Goal: Task Accomplishment & Management: Use online tool/utility

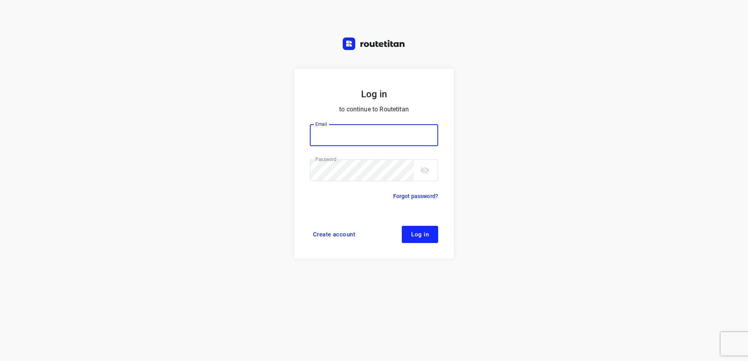
type input "[EMAIL_ADDRESS][DOMAIN_NAME]"
click at [413, 237] on span "Log in" at bounding box center [420, 235] width 18 height 6
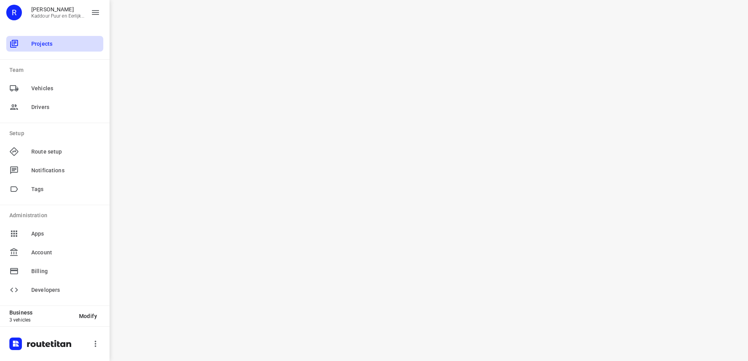
click at [45, 42] on span "Projects" at bounding box center [65, 44] width 69 height 8
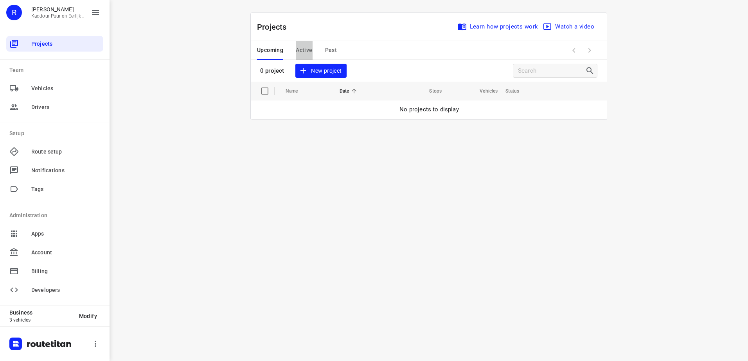
click at [303, 47] on span "Active" at bounding box center [304, 50] width 16 height 10
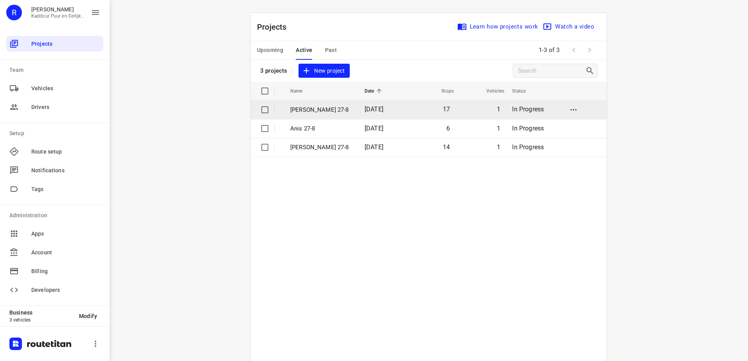
click at [309, 111] on p "[PERSON_NAME] 27-8" at bounding box center [321, 110] width 63 height 9
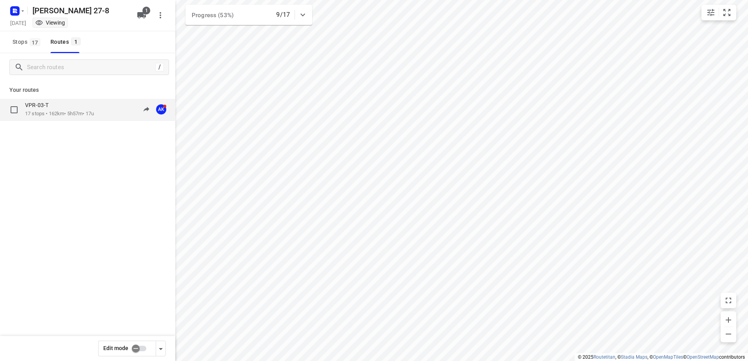
click at [41, 107] on p "VPR-03-T" at bounding box center [39, 105] width 28 height 7
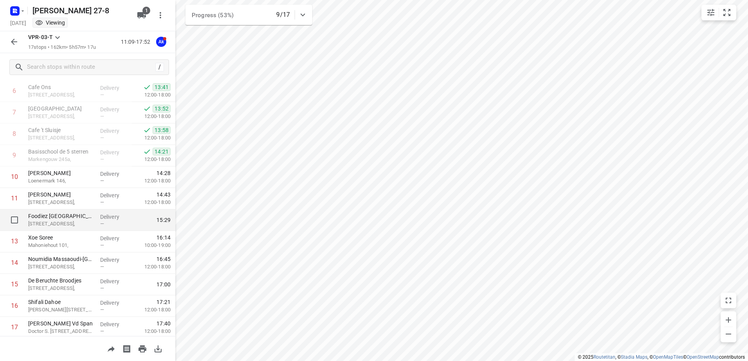
scroll to position [171, 0]
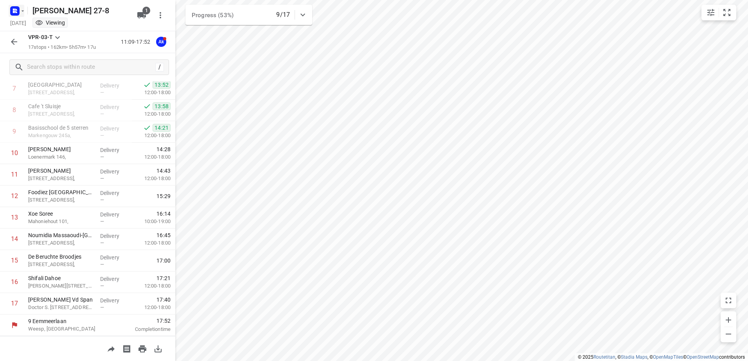
click at [23, 12] on icon "button" at bounding box center [23, 11] width 6 height 6
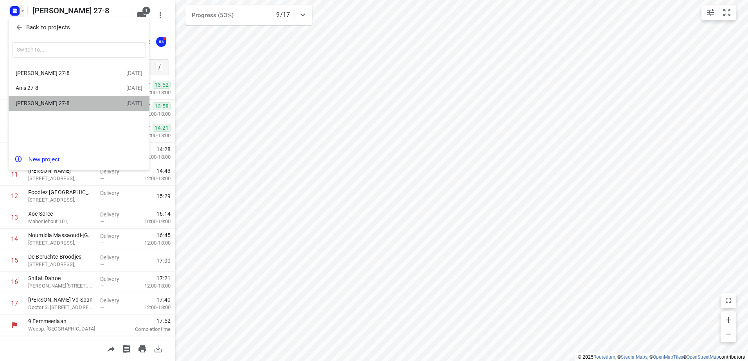
click at [32, 102] on div "Jeffrey 27-8" at bounding box center [61, 103] width 90 height 6
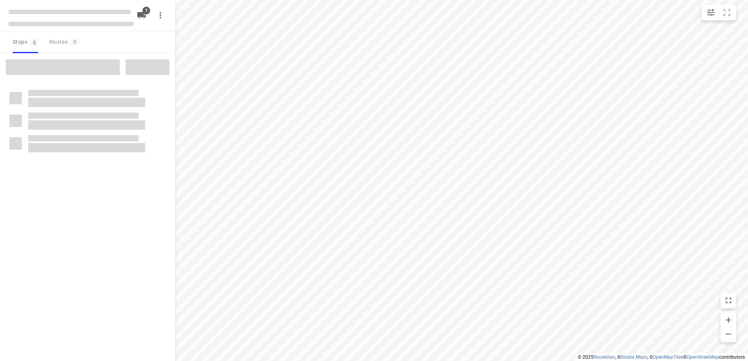
type input "distance"
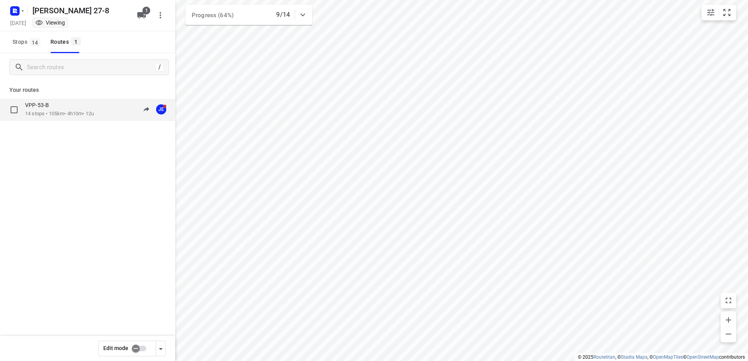
click at [58, 107] on div "VPP-53-B" at bounding box center [59, 106] width 69 height 9
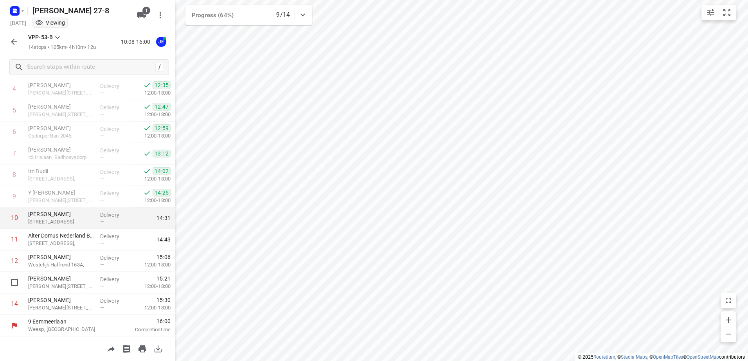
scroll to position [107, 0]
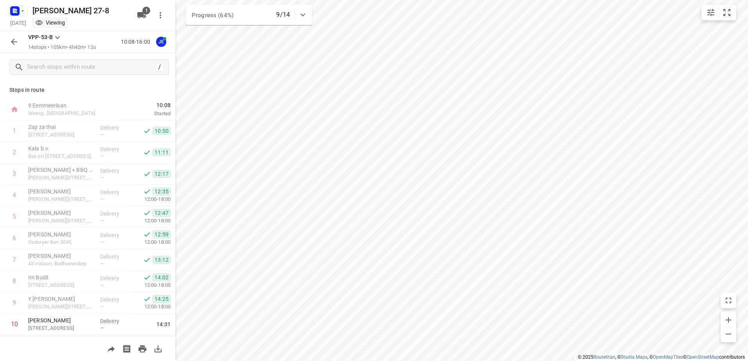
click at [23, 13] on icon "button" at bounding box center [23, 11] width 6 height 6
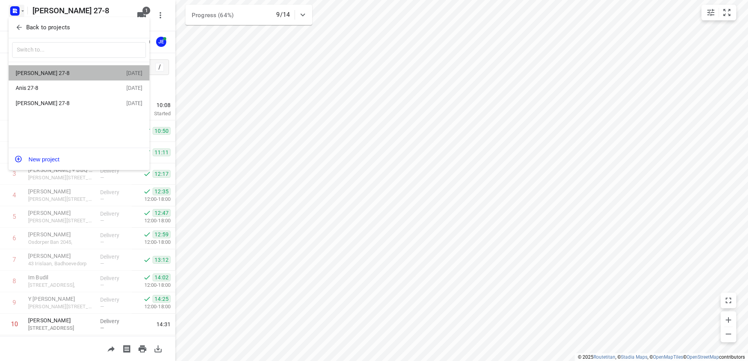
click at [38, 74] on div "Anwar 27-8" at bounding box center [61, 73] width 90 height 6
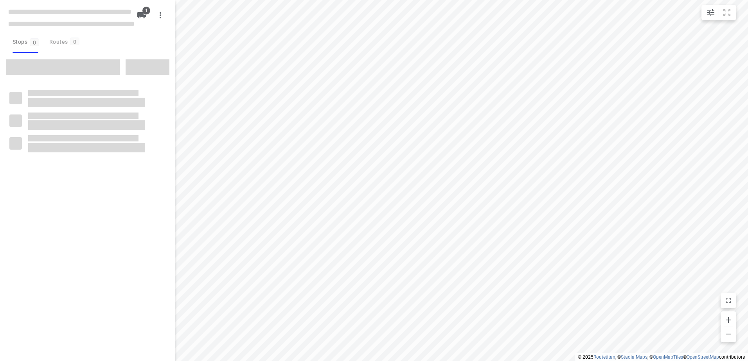
type input "distance"
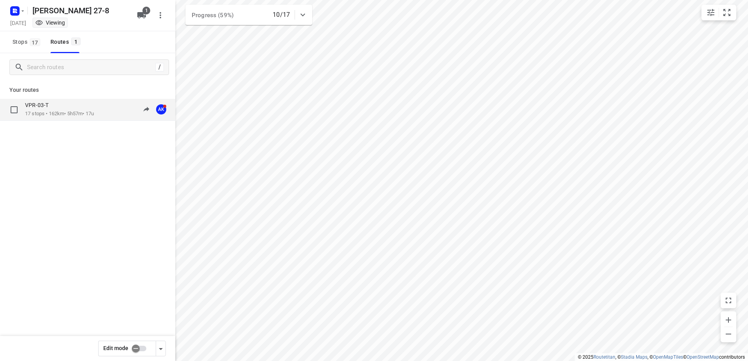
click at [43, 115] on p "17 stops • 162km • 5h57m • 17u" at bounding box center [59, 113] width 69 height 7
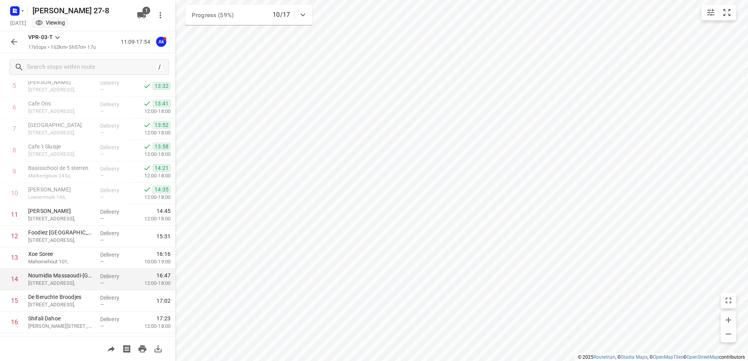
scroll to position [93, 0]
